Goal: Task Accomplishment & Management: Manage account settings

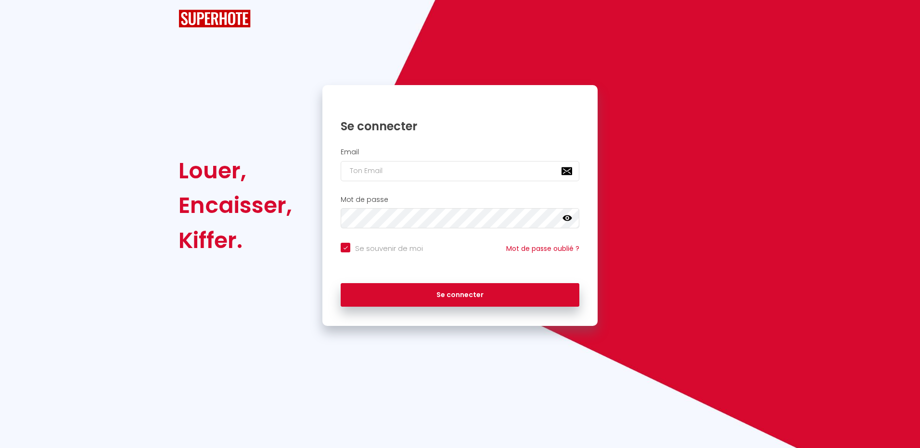
checkbox input "true"
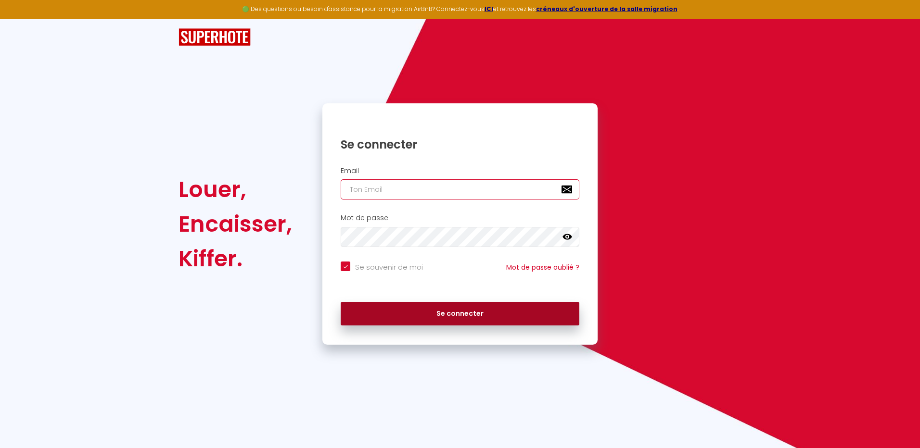
type input "[EMAIL_ADDRESS][DOMAIN_NAME]"
click at [467, 308] on button "Se connecter" at bounding box center [460, 314] width 239 height 24
checkbox input "true"
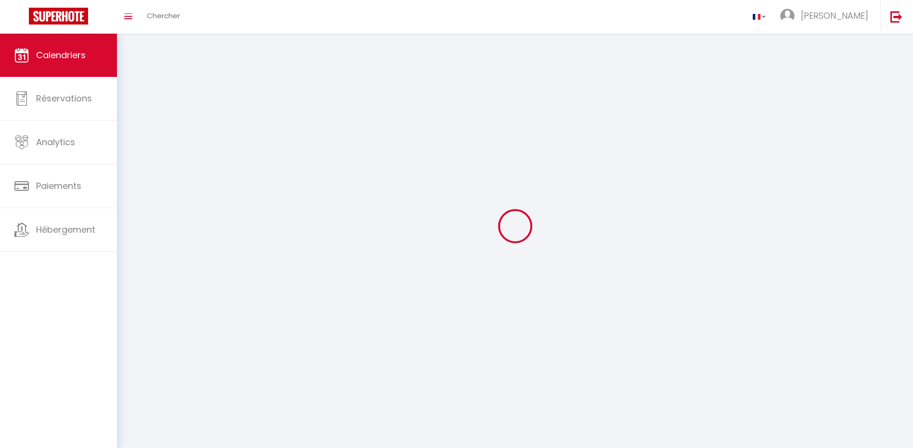
select select
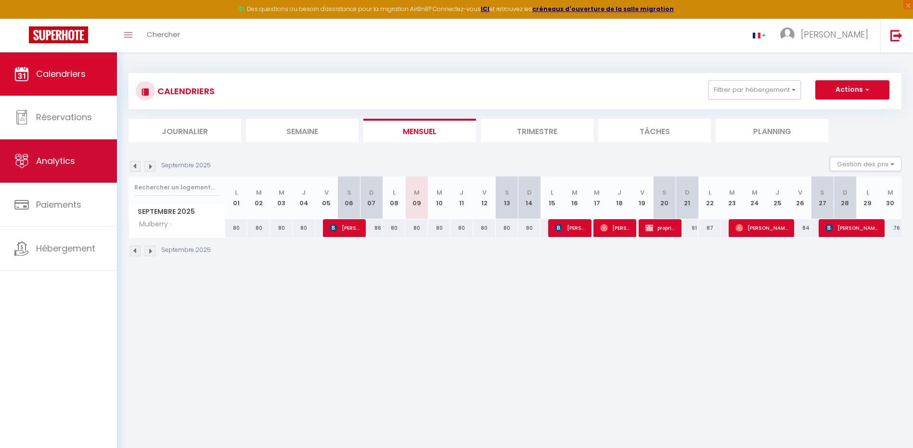
select select
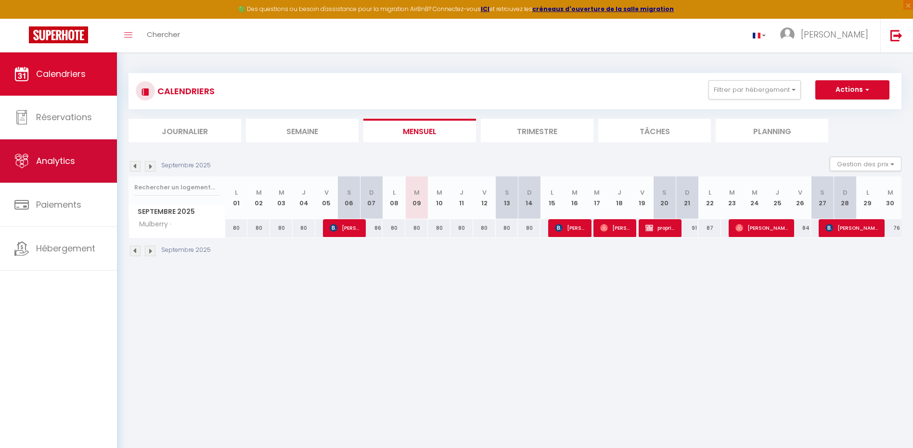
select select
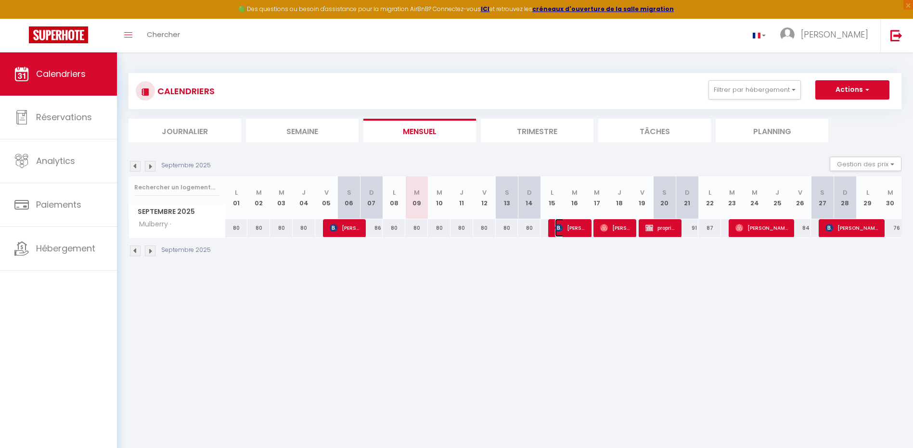
click at [580, 230] on span "[PERSON_NAME]" at bounding box center [570, 228] width 30 height 18
select select "OK"
select select "KO"
select select "0"
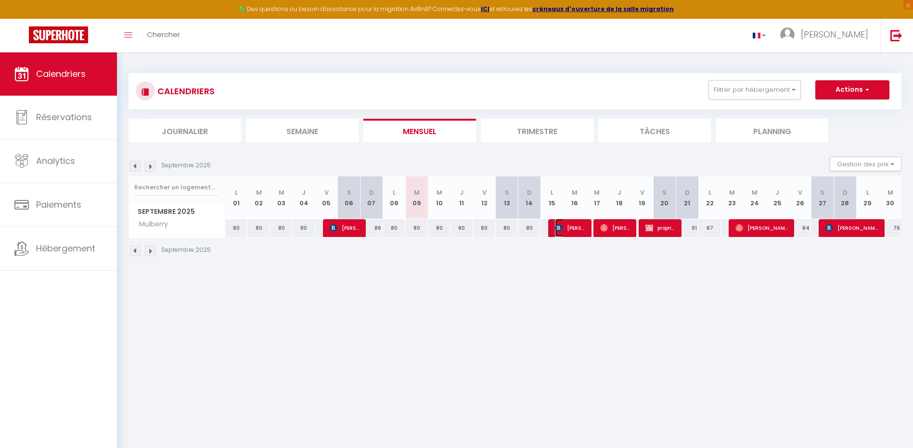
select select "1"
select select
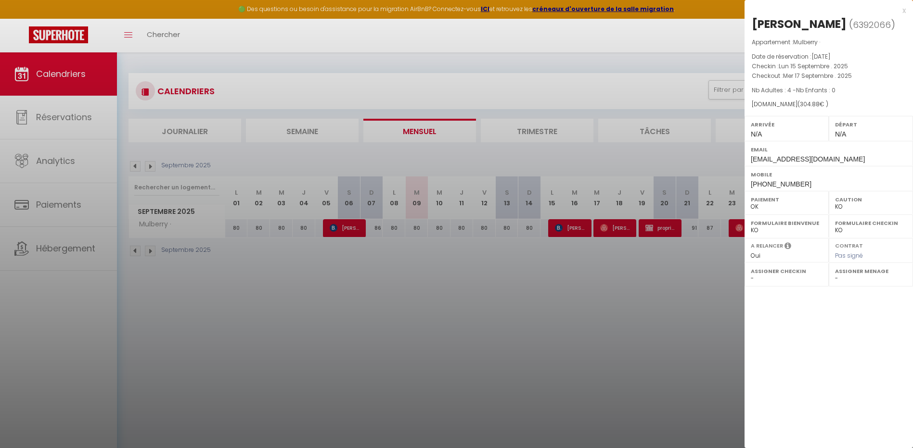
click at [580, 230] on div at bounding box center [456, 224] width 913 height 448
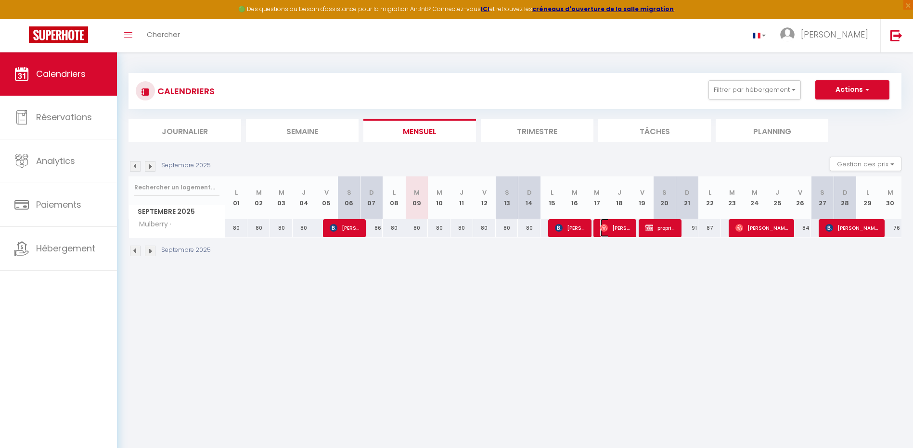
click at [611, 229] on span "[PERSON_NAME]" at bounding box center [615, 228] width 30 height 18
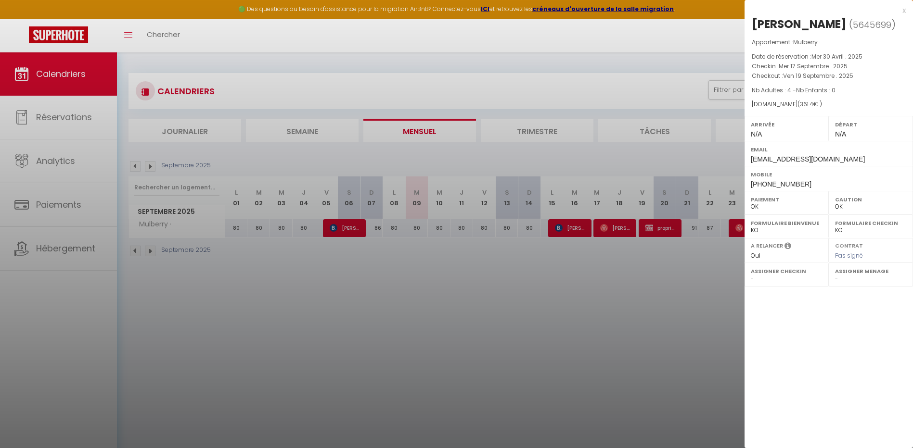
click at [612, 229] on div at bounding box center [456, 224] width 913 height 448
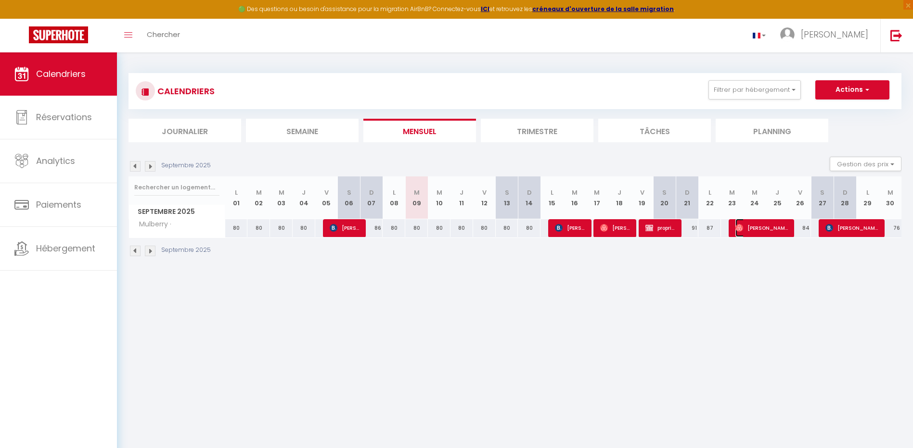
click at [768, 230] on span "[PERSON_NAME]" at bounding box center [761, 228] width 53 height 18
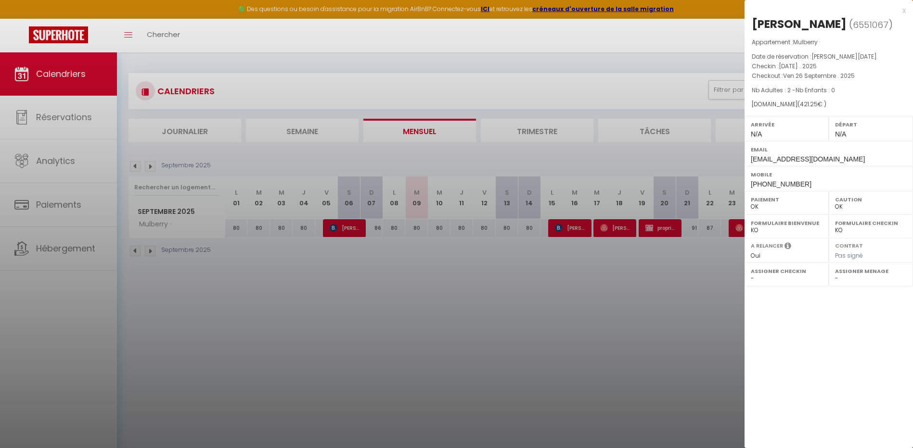
click at [768, 230] on select "OK KO" at bounding box center [787, 230] width 72 height 9
click at [737, 233] on div at bounding box center [456, 224] width 913 height 448
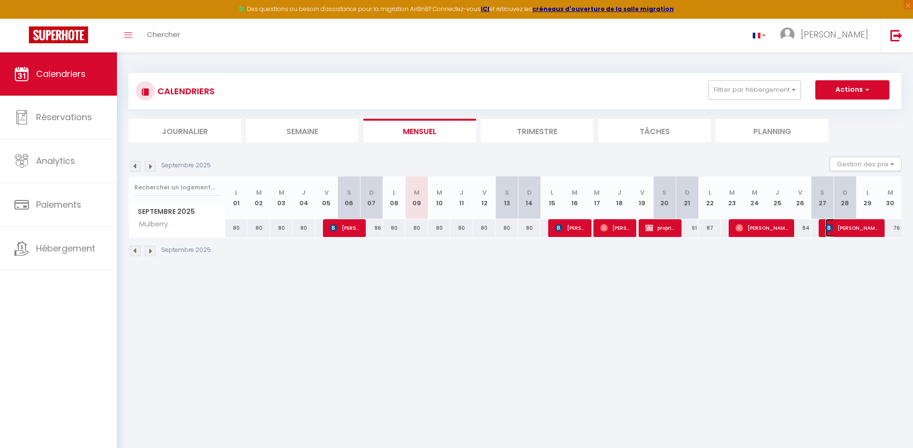
click at [863, 227] on span "[PERSON_NAME]" at bounding box center [851, 228] width 53 height 18
select select "KO"
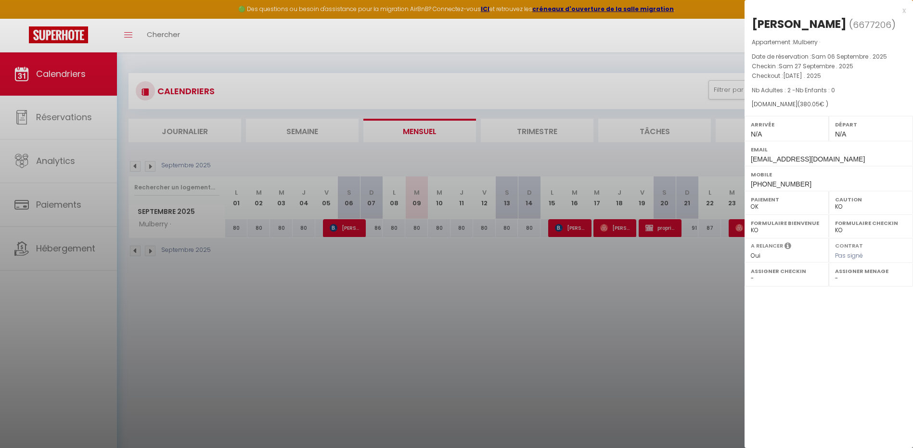
click at [733, 226] on div at bounding box center [456, 224] width 913 height 448
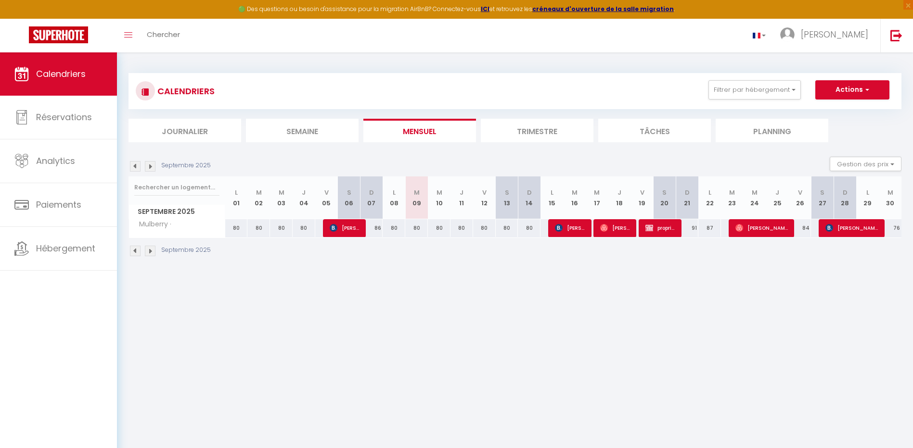
click at [148, 168] on img at bounding box center [150, 166] width 11 height 11
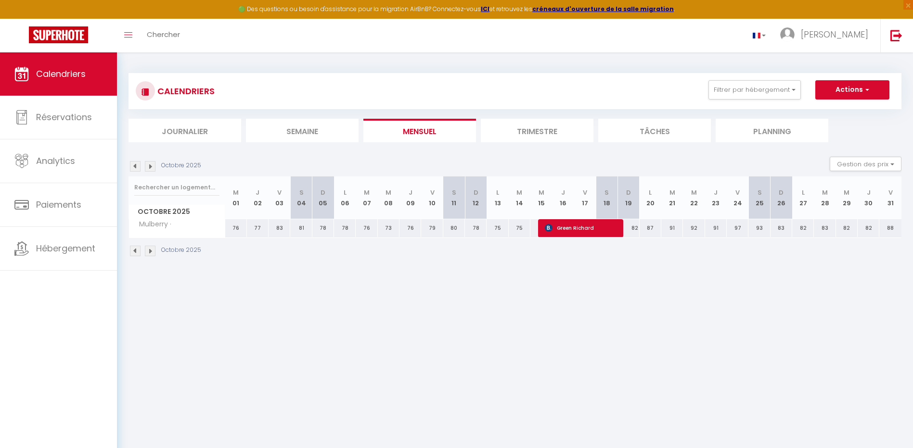
click at [150, 166] on img at bounding box center [150, 166] width 11 height 11
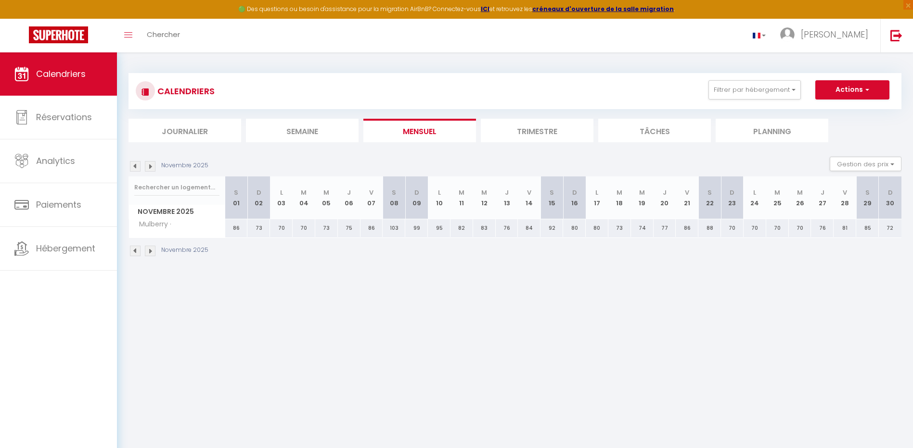
click at [152, 165] on img at bounding box center [150, 166] width 11 height 11
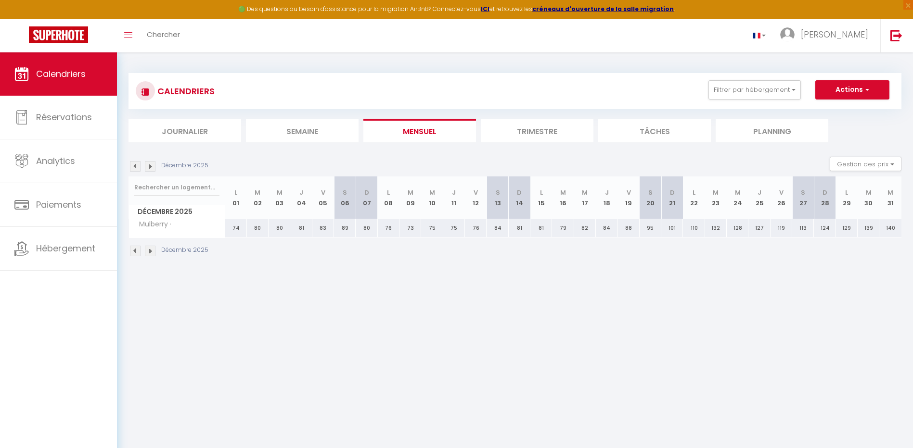
click at [152, 165] on img at bounding box center [150, 166] width 11 height 11
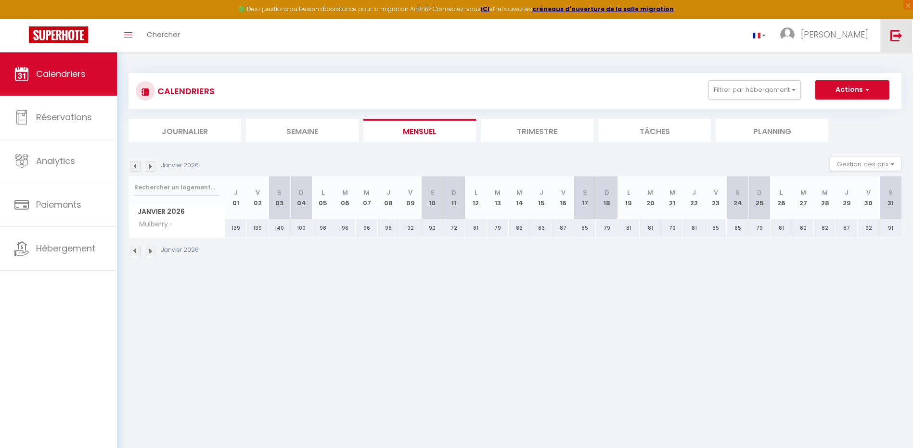
click at [901, 34] on img at bounding box center [896, 35] width 12 height 12
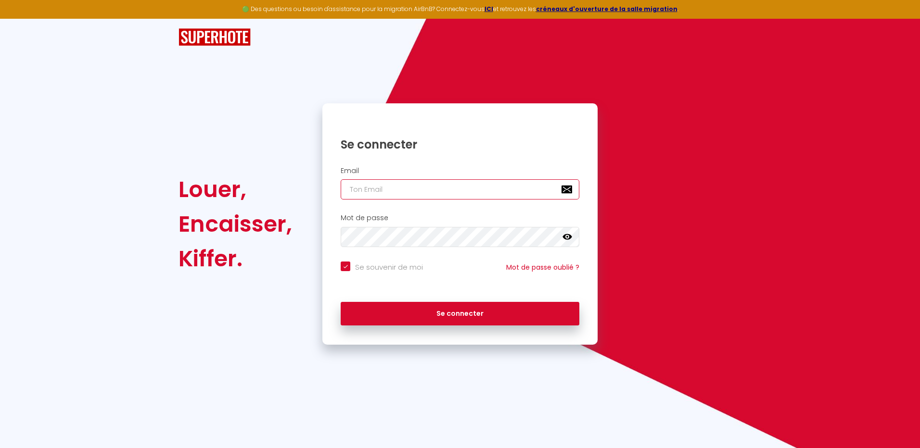
type input "[EMAIL_ADDRESS][DOMAIN_NAME]"
checkbox input "true"
